Goal: Task Accomplishment & Management: Manage account settings

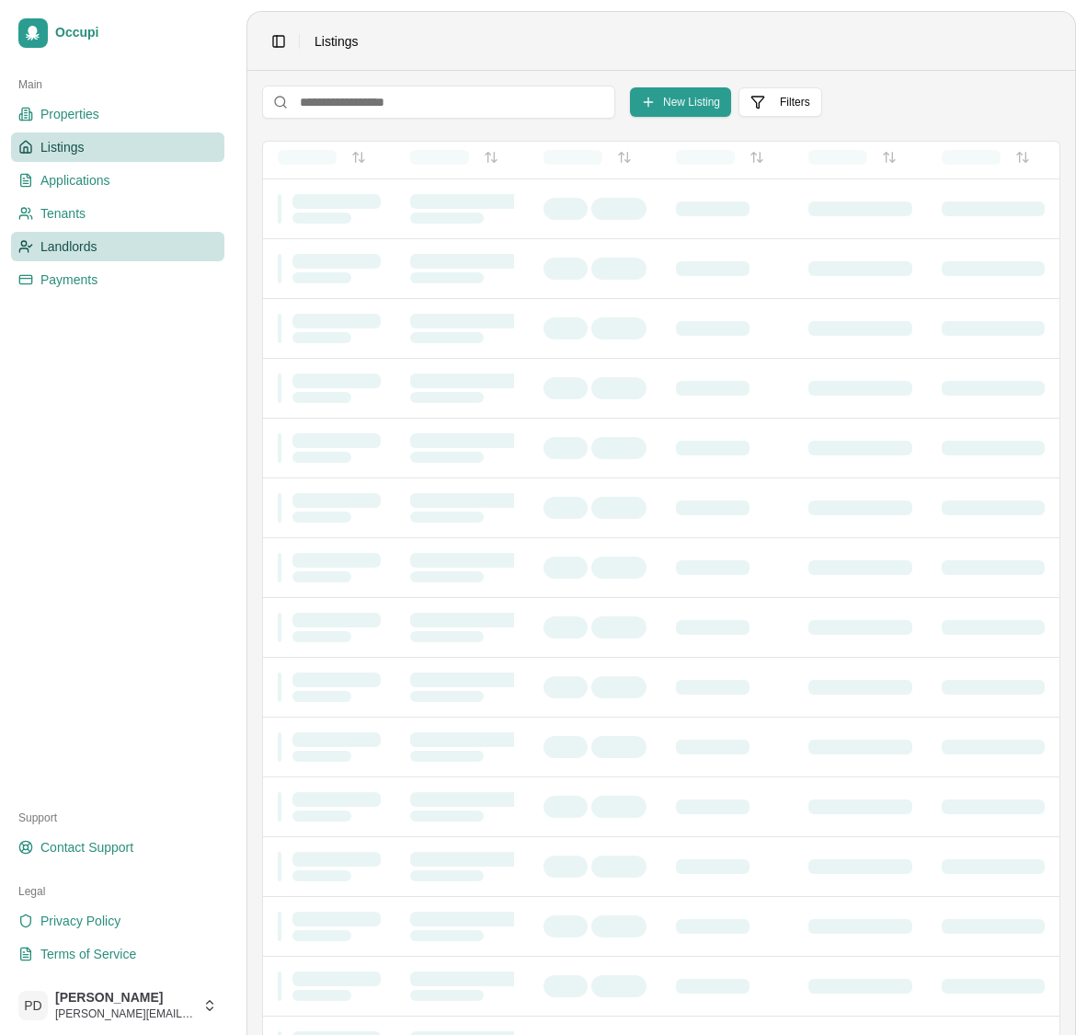
click at [69, 244] on span "Landlords" at bounding box center [68, 246] width 57 height 18
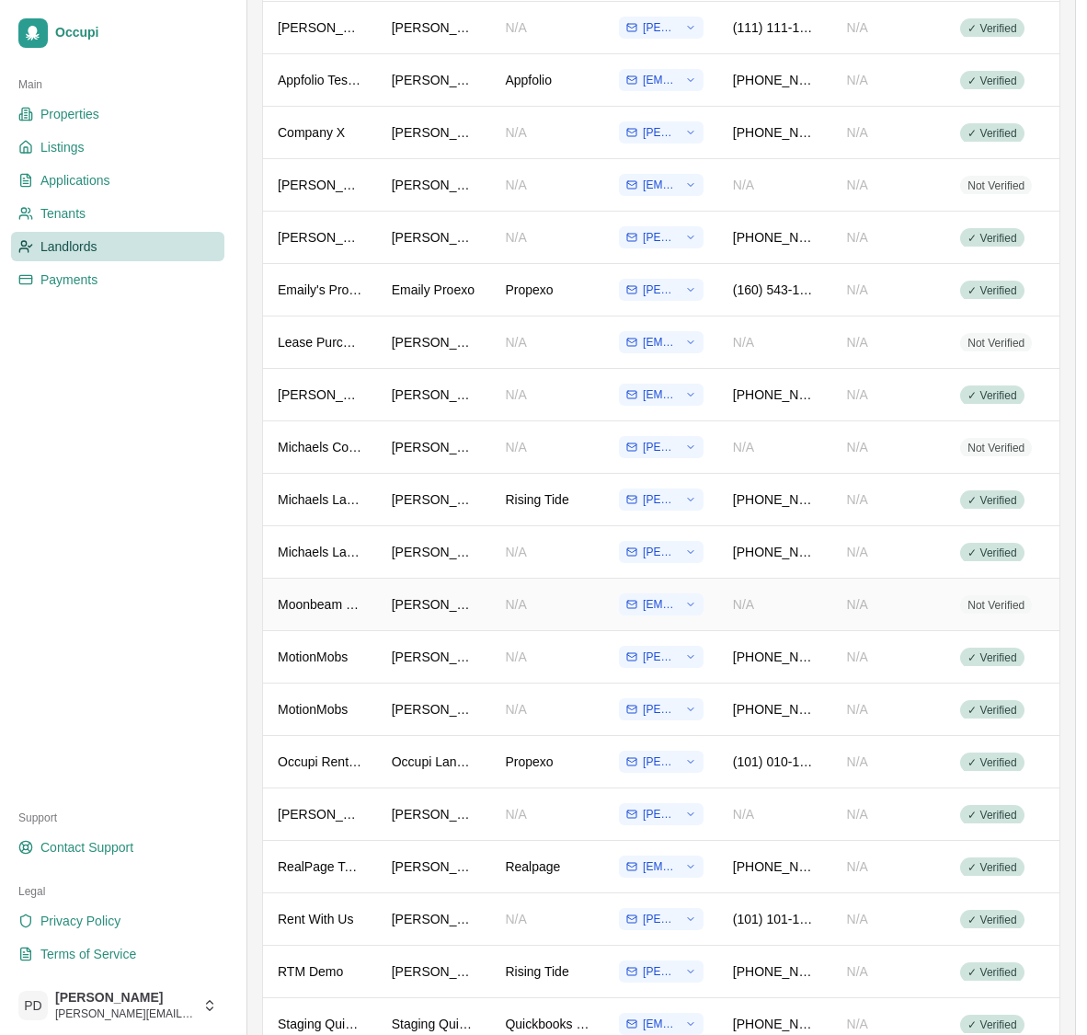
scroll to position [555, 0]
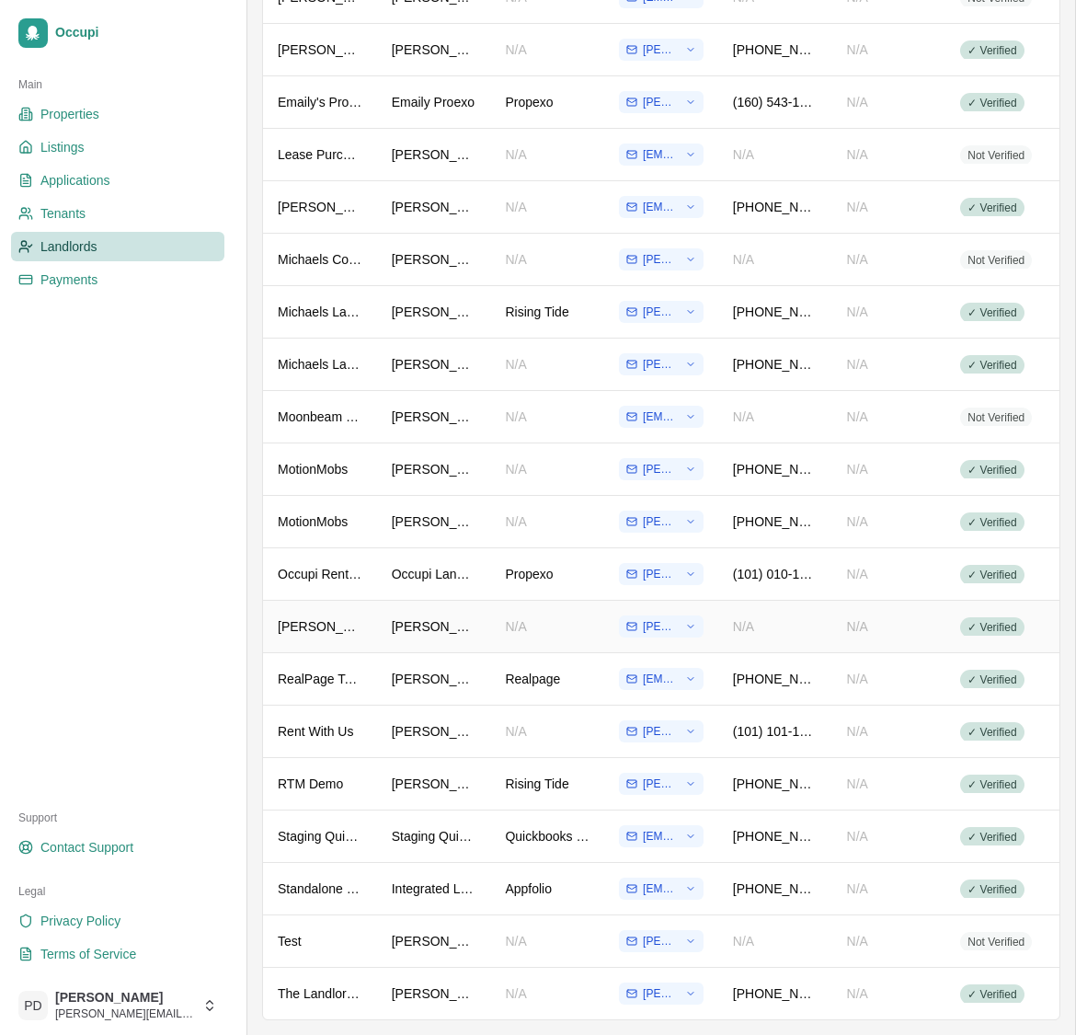
click at [337, 622] on div "[PERSON_NAME]'s Landlord Account" at bounding box center [320, 626] width 85 height 18
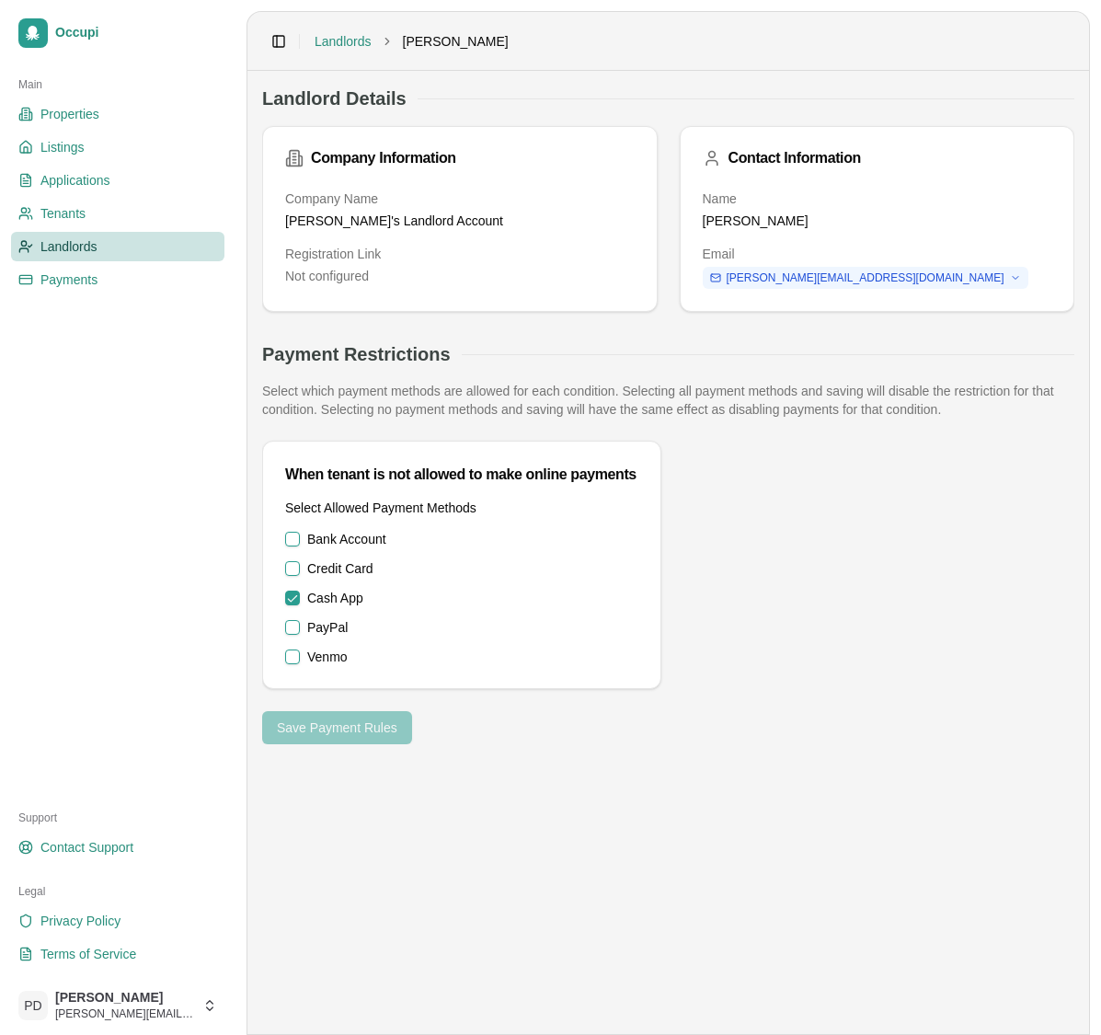
click at [292, 536] on button "Bank Account" at bounding box center [292, 539] width 15 height 15
click at [292, 562] on button "Credit Card" at bounding box center [292, 568] width 15 height 15
click at [291, 624] on button "PayPal" at bounding box center [292, 627] width 15 height 15
click at [291, 650] on button "Venmo" at bounding box center [292, 657] width 15 height 15
click at [376, 719] on button "Save Payment Rules" at bounding box center [337, 727] width 150 height 33
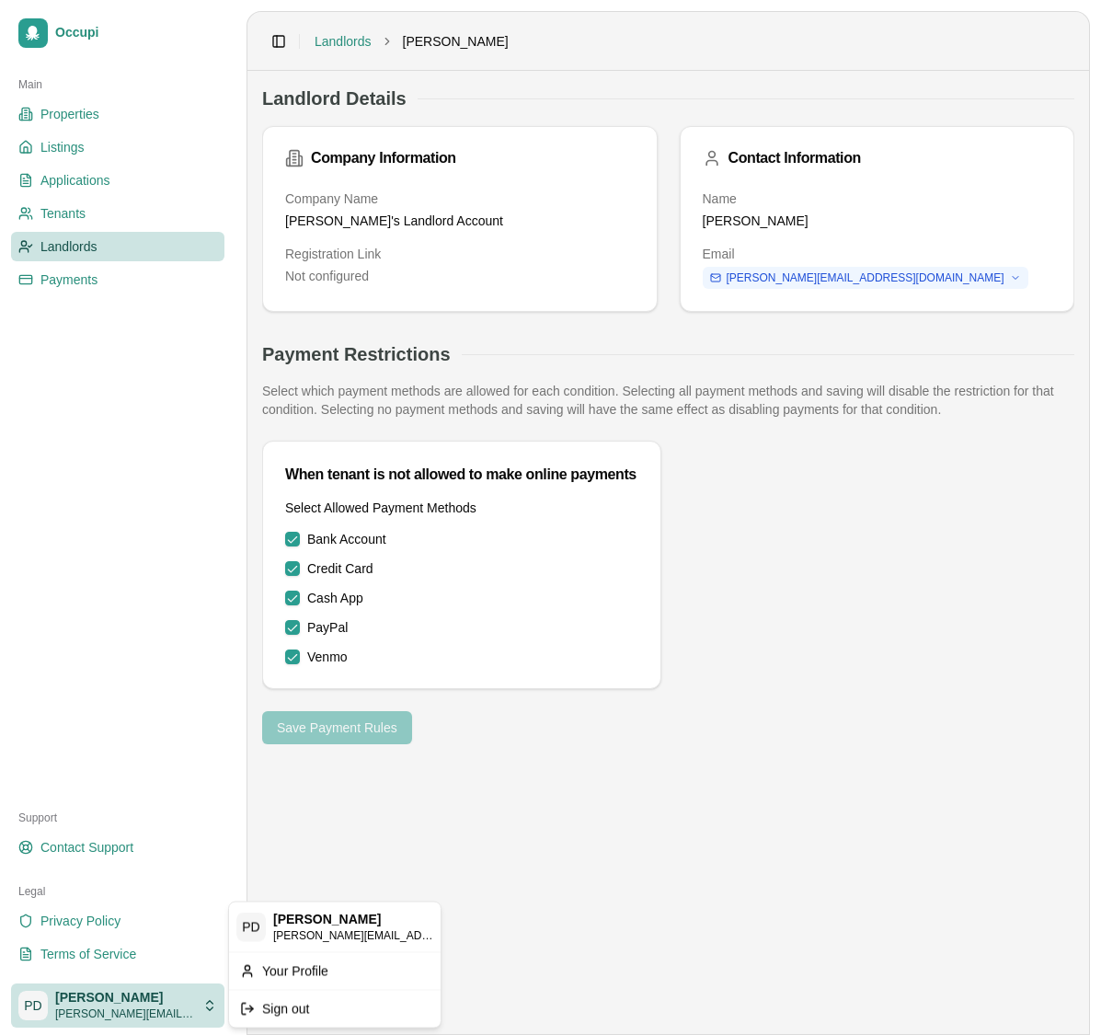
click at [141, 1018] on html "Occupi Main Properties Listings Applications Tenants Landlords Payments Support…" at bounding box center [550, 517] width 1101 height 1035
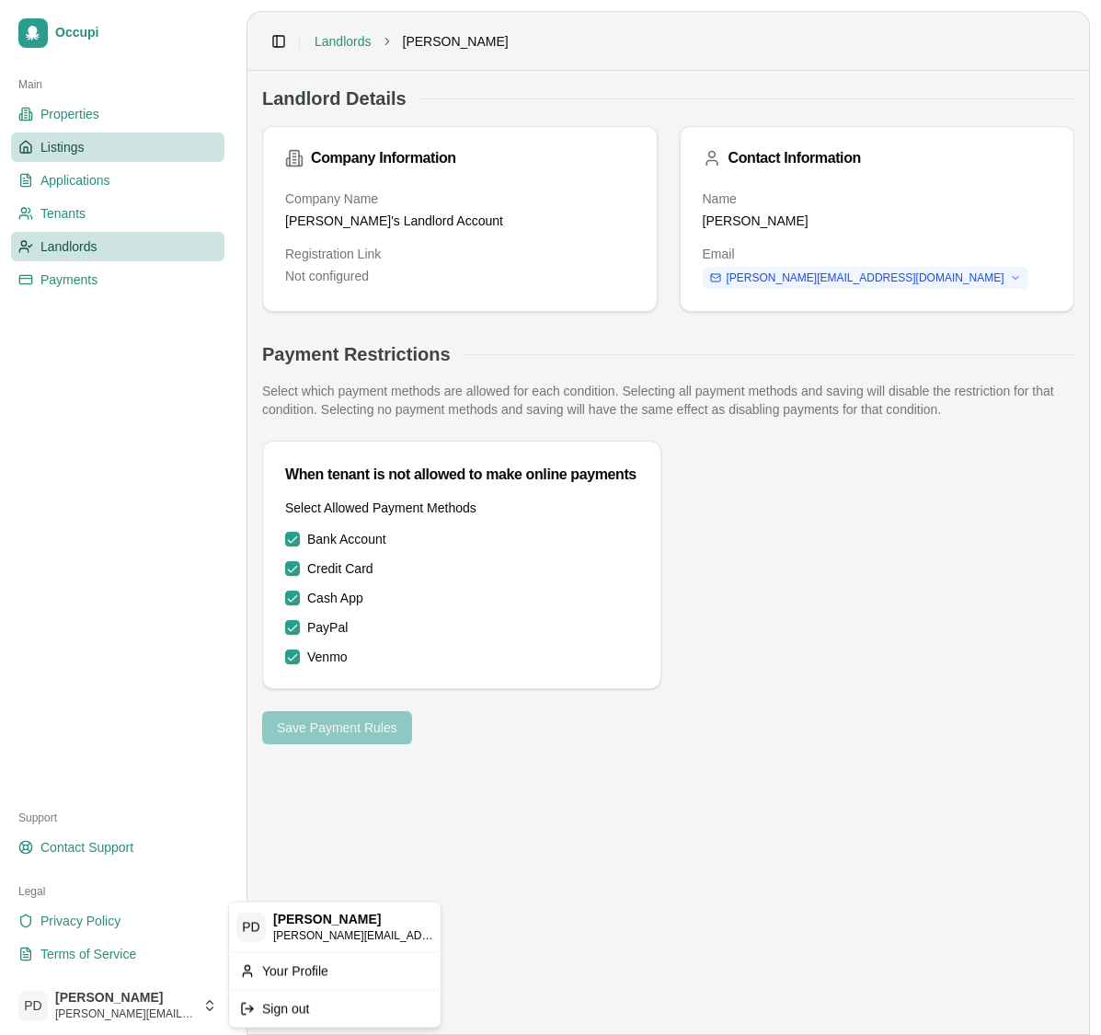
click at [83, 140] on html "Occupi Main Properties Listings Applications Tenants Landlords Payments Support…" at bounding box center [550, 517] width 1101 height 1035
click at [77, 144] on span "Listings" at bounding box center [61, 147] width 43 height 18
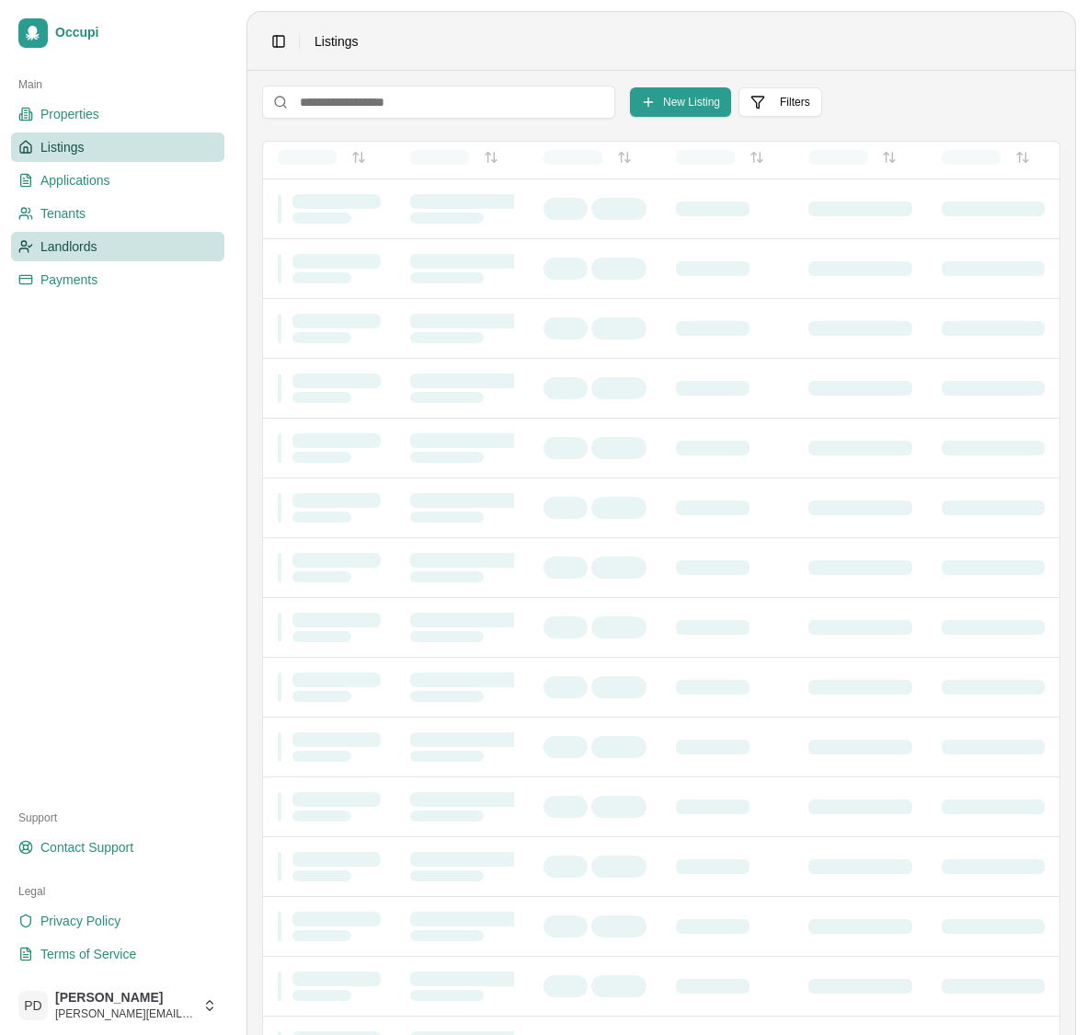
click at [78, 244] on span "Landlords" at bounding box center [68, 246] width 57 height 18
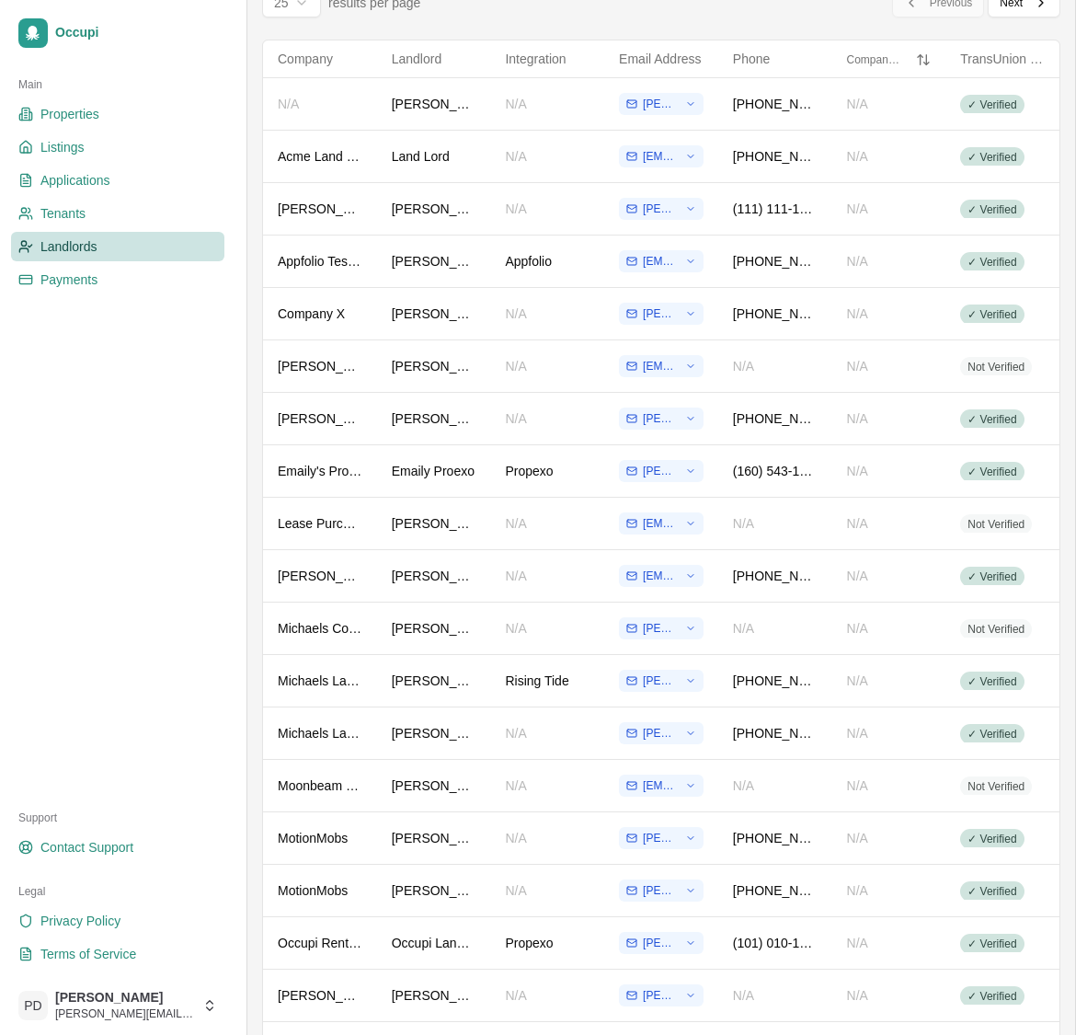
scroll to position [555, 0]
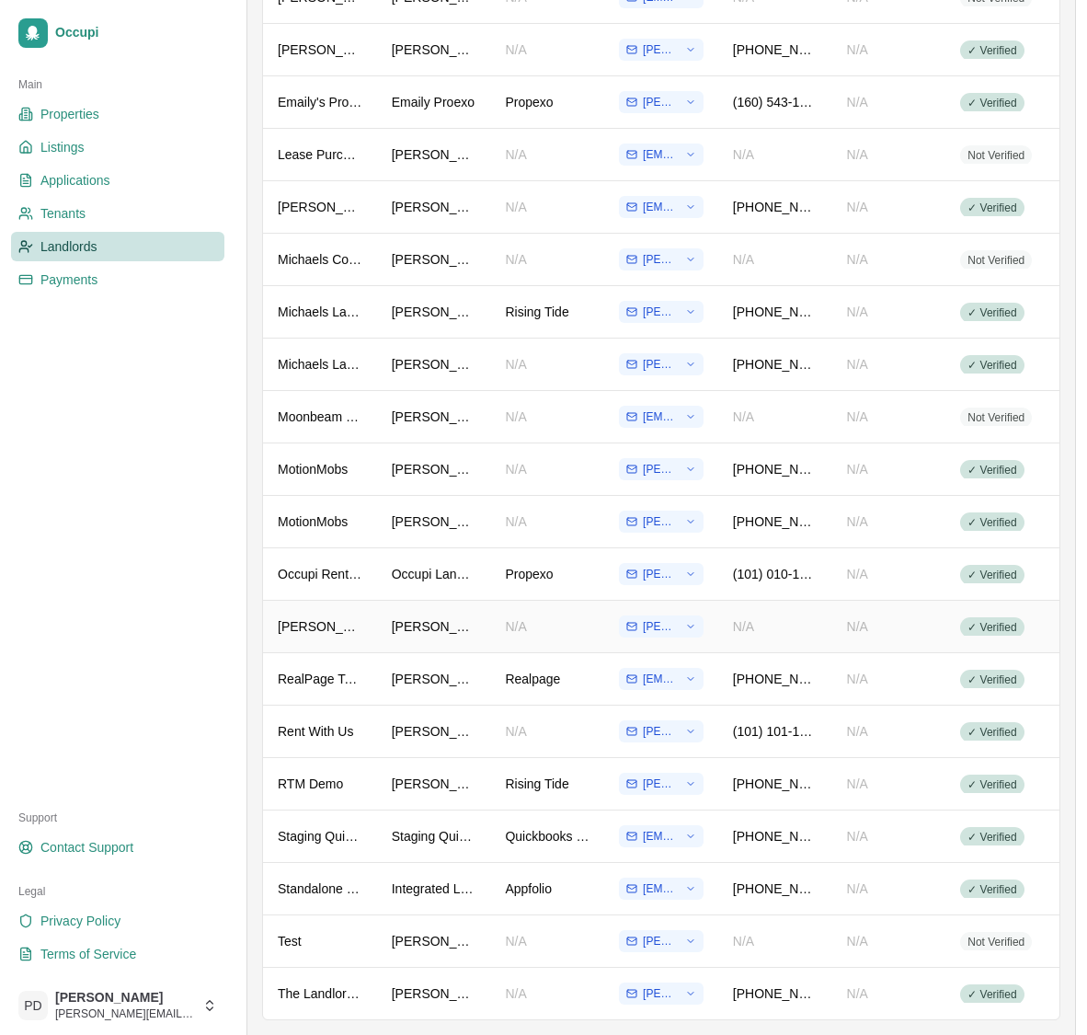
click at [328, 625] on div "[PERSON_NAME]'s Landlord Account" at bounding box center [320, 626] width 85 height 18
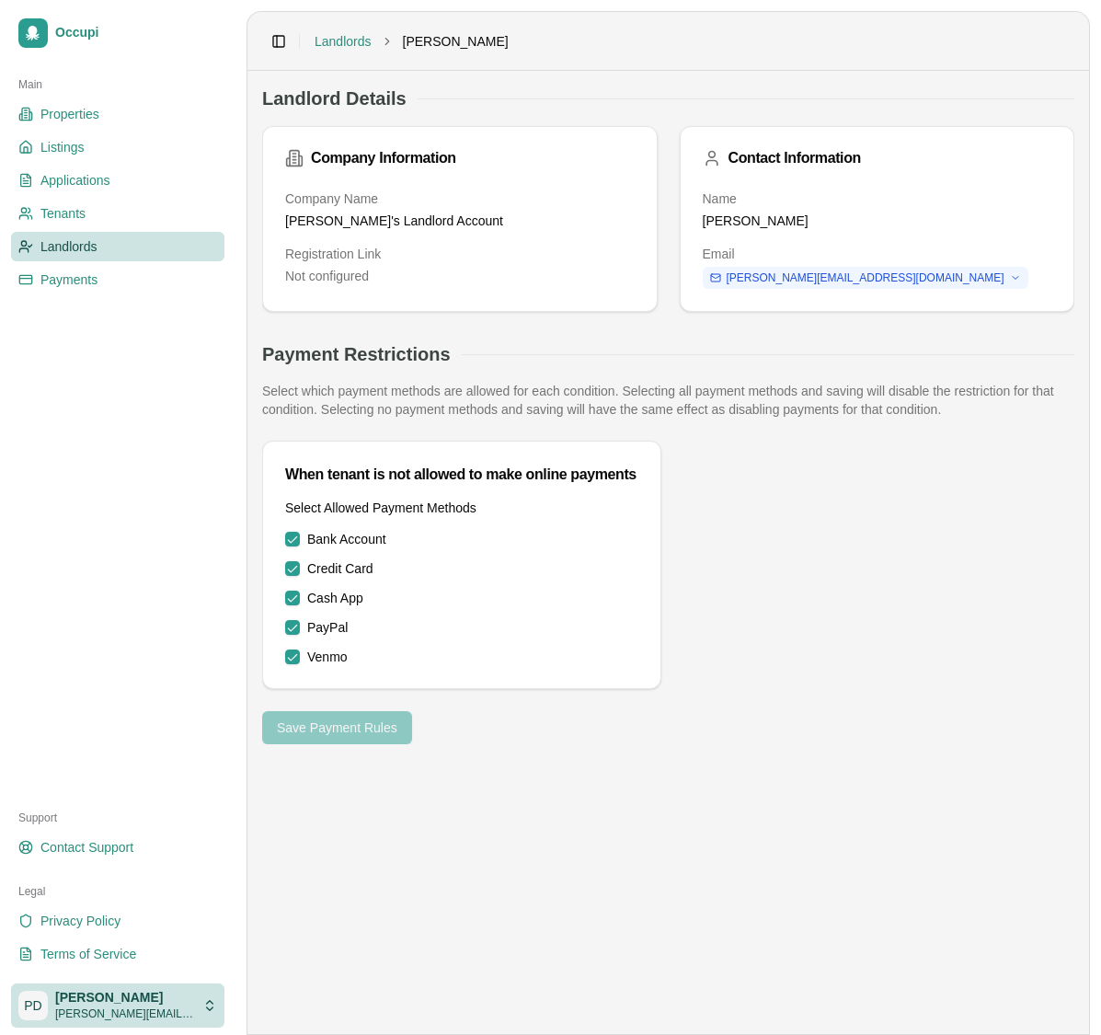
click at [143, 995] on html "Occupi Main Properties Listings Applications Tenants Landlords Payments Support…" at bounding box center [550, 517] width 1101 height 1035
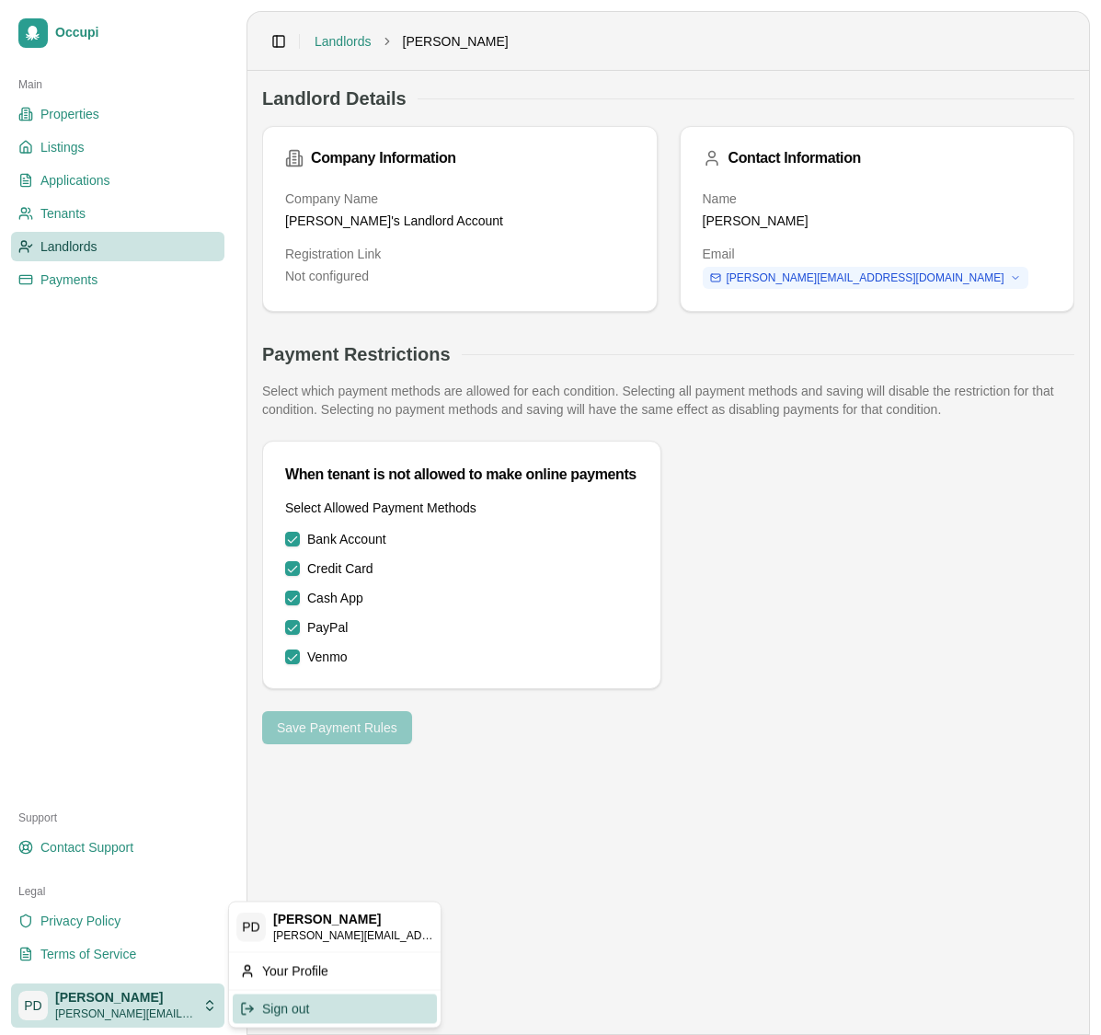
click at [295, 1009] on div "Sign out" at bounding box center [335, 1008] width 204 height 29
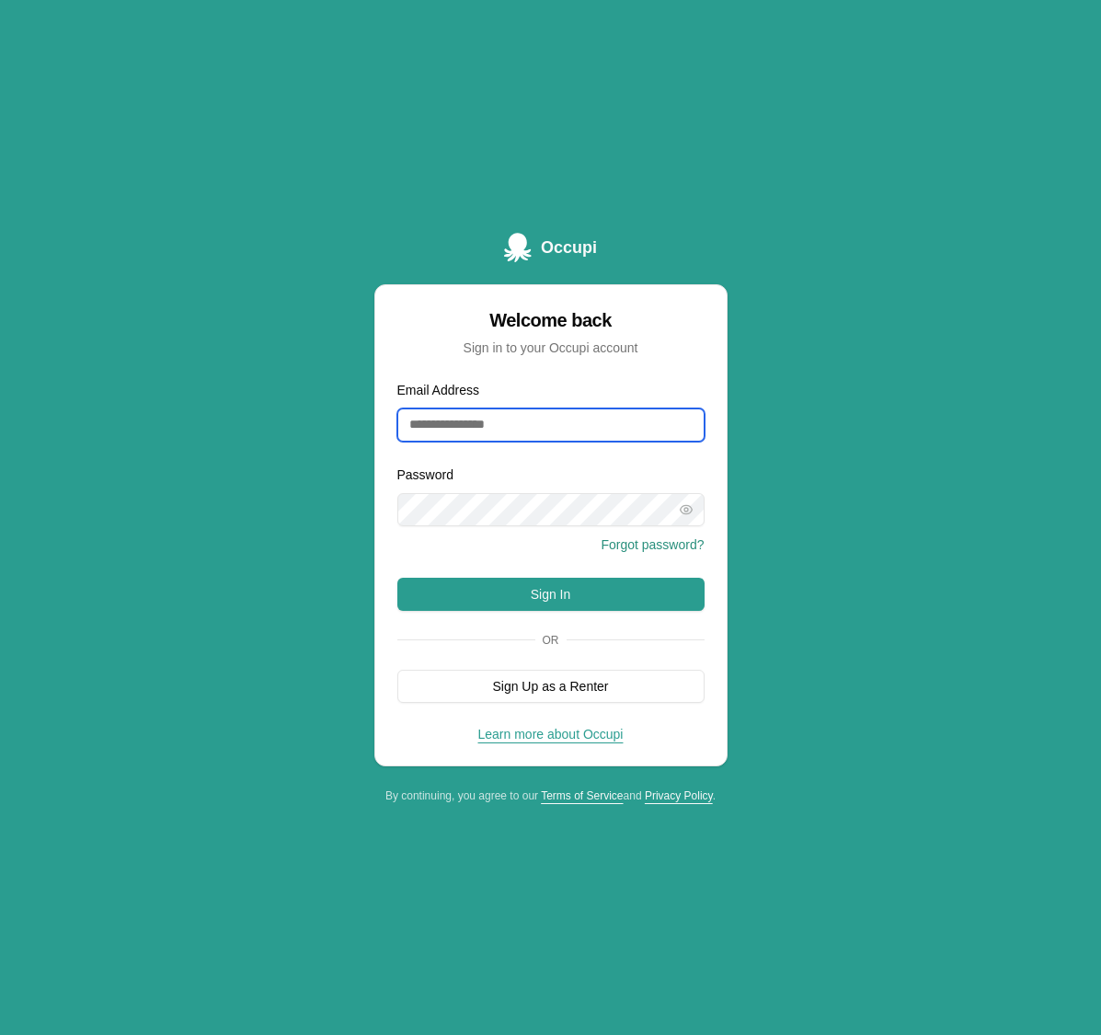
click at [498, 426] on input "Email Address" at bounding box center [550, 424] width 307 height 33
type input "**********"
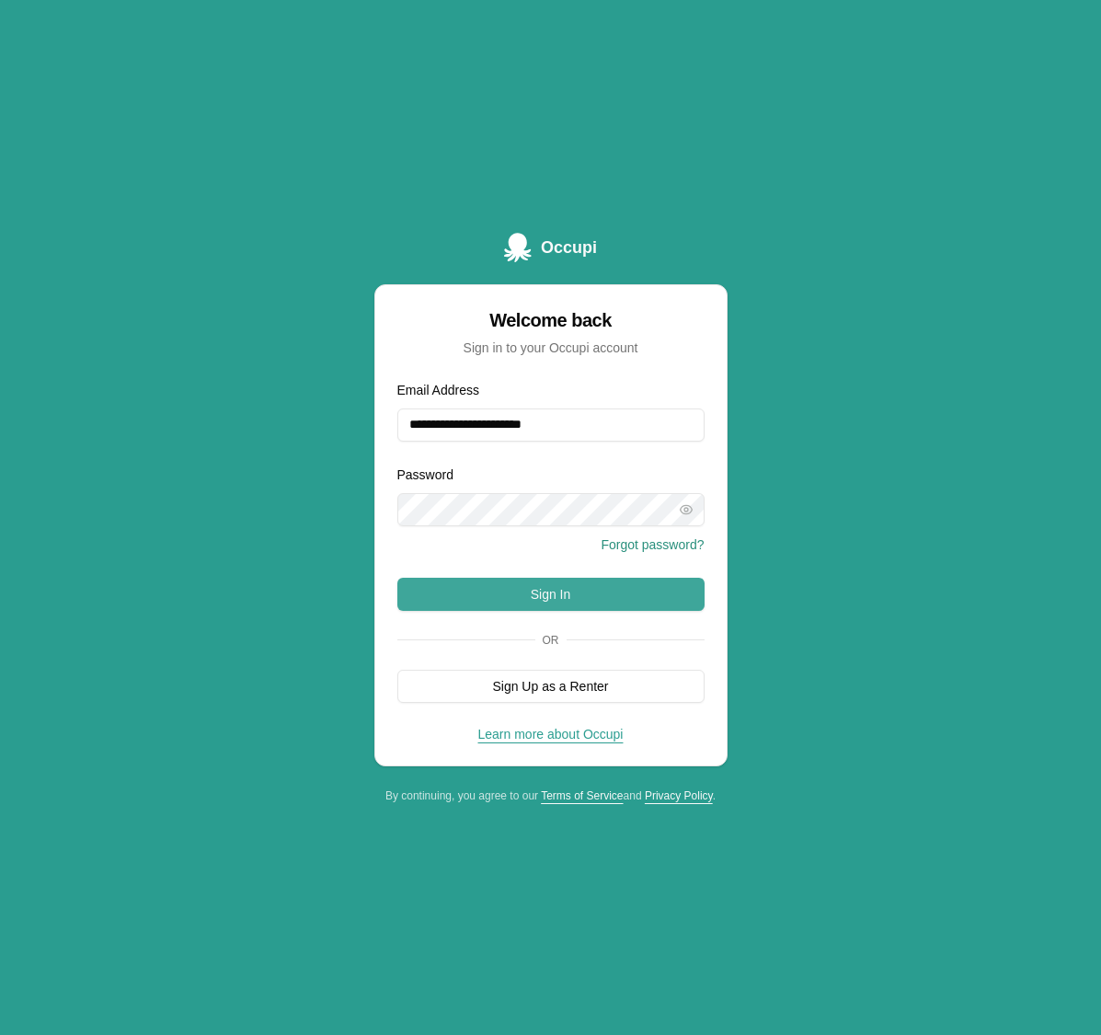
click at [538, 595] on button "Sign In" at bounding box center [550, 594] width 307 height 33
